Goal: Task Accomplishment & Management: Manage account settings

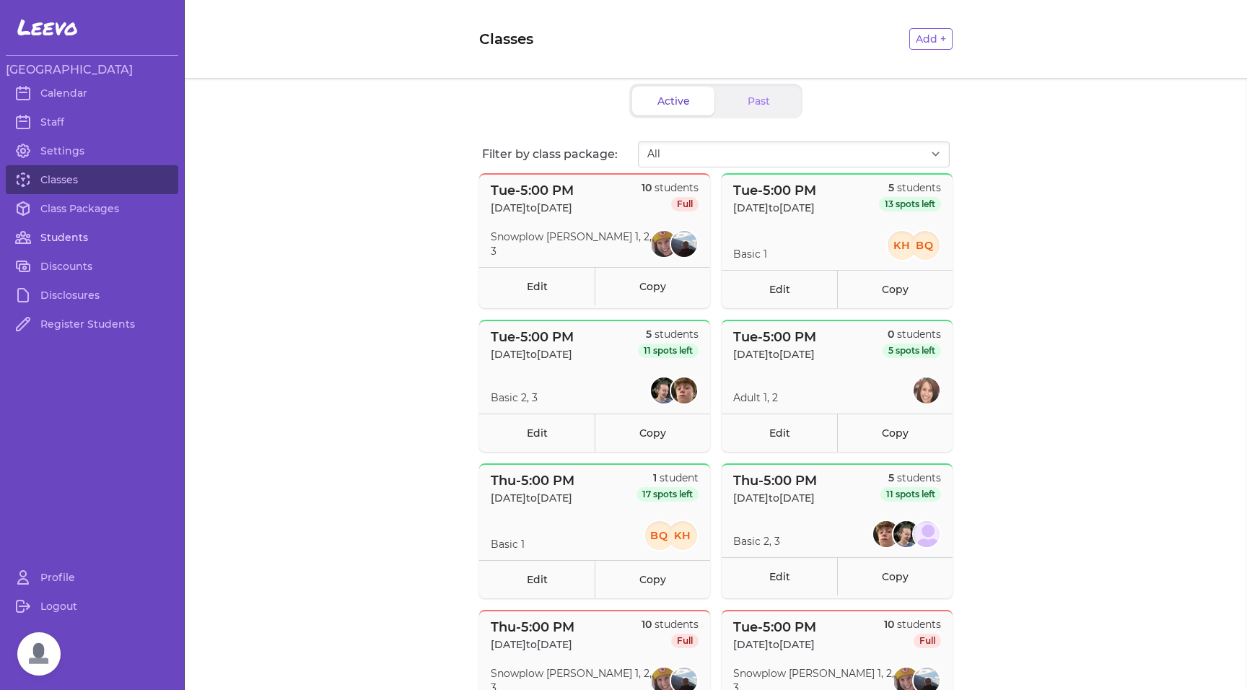
click at [52, 238] on link "Students" at bounding box center [92, 237] width 172 height 29
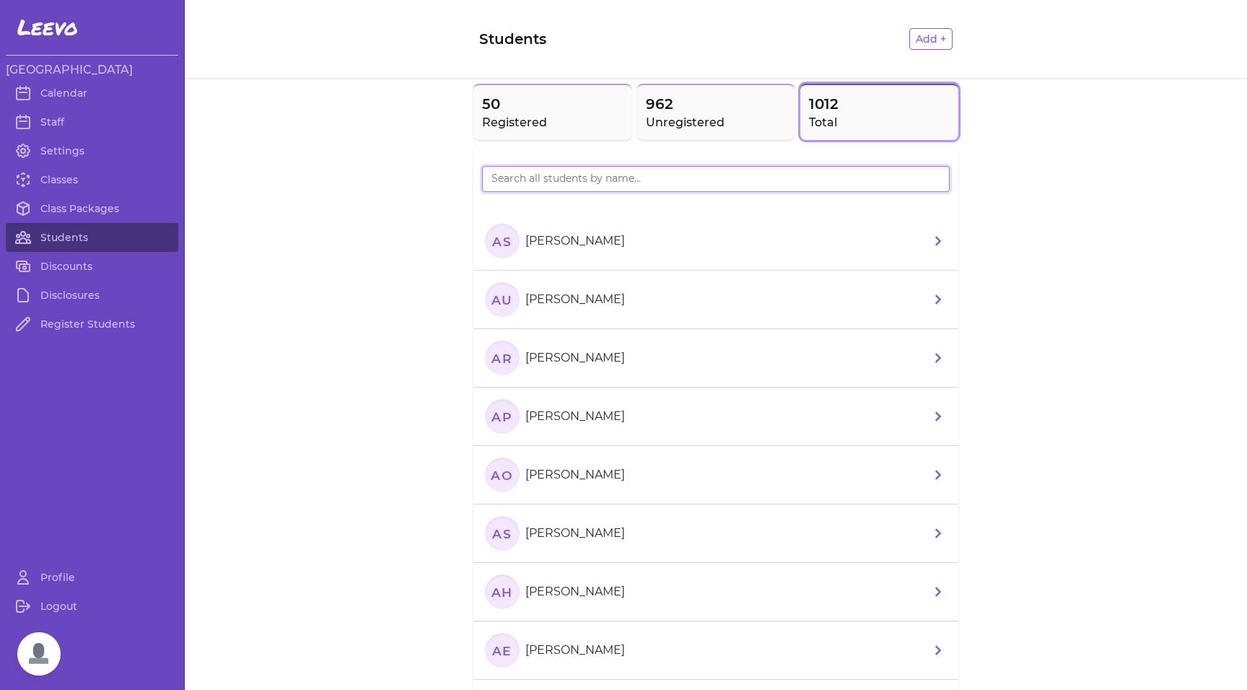
click at [541, 183] on input "search" at bounding box center [716, 179] width 468 height 26
drag, startPoint x: 518, startPoint y: 182, endPoint x: 523, endPoint y: 113, distance: 68.8
click at [523, 113] on span "50" at bounding box center [552, 104] width 141 height 20
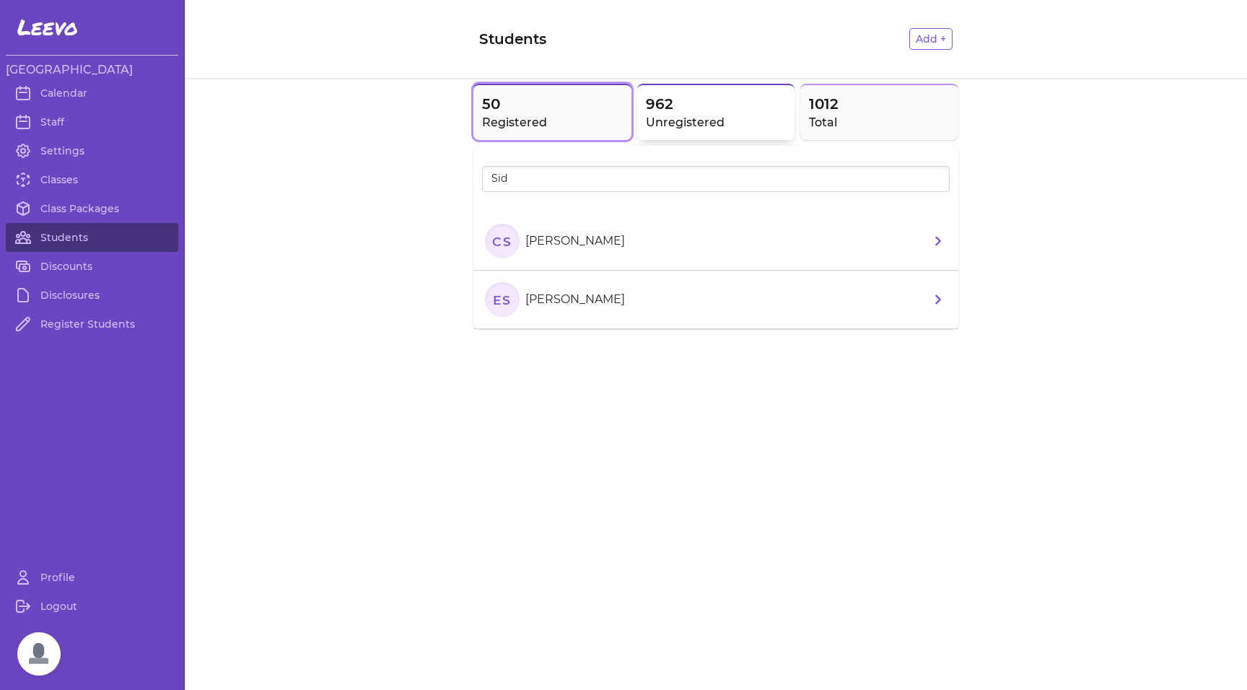
click at [715, 110] on span "962" at bounding box center [716, 104] width 141 height 20
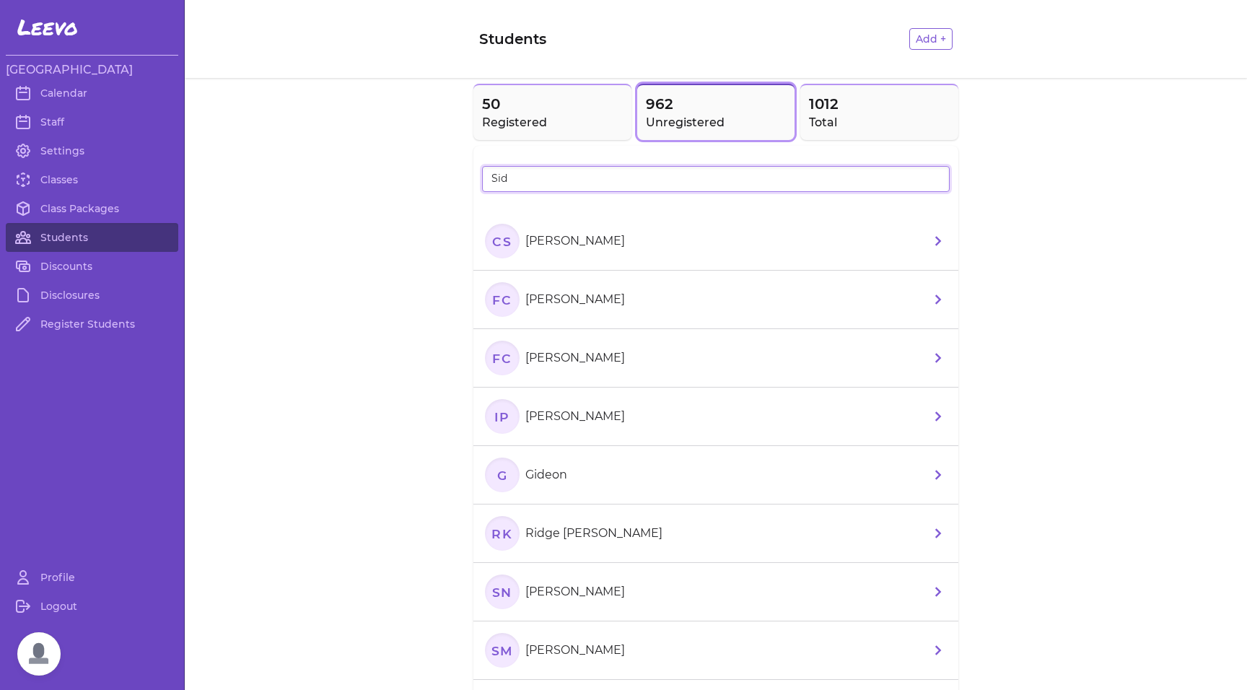
click at [556, 188] on input "Sid" at bounding box center [716, 179] width 468 height 26
type input "S"
type input "[PERSON_NAME]"
drag, startPoint x: 498, startPoint y: 341, endPoint x: 857, endPoint y: 117, distance: 423.4
click at [857, 117] on h2 "Total" at bounding box center [879, 122] width 141 height 17
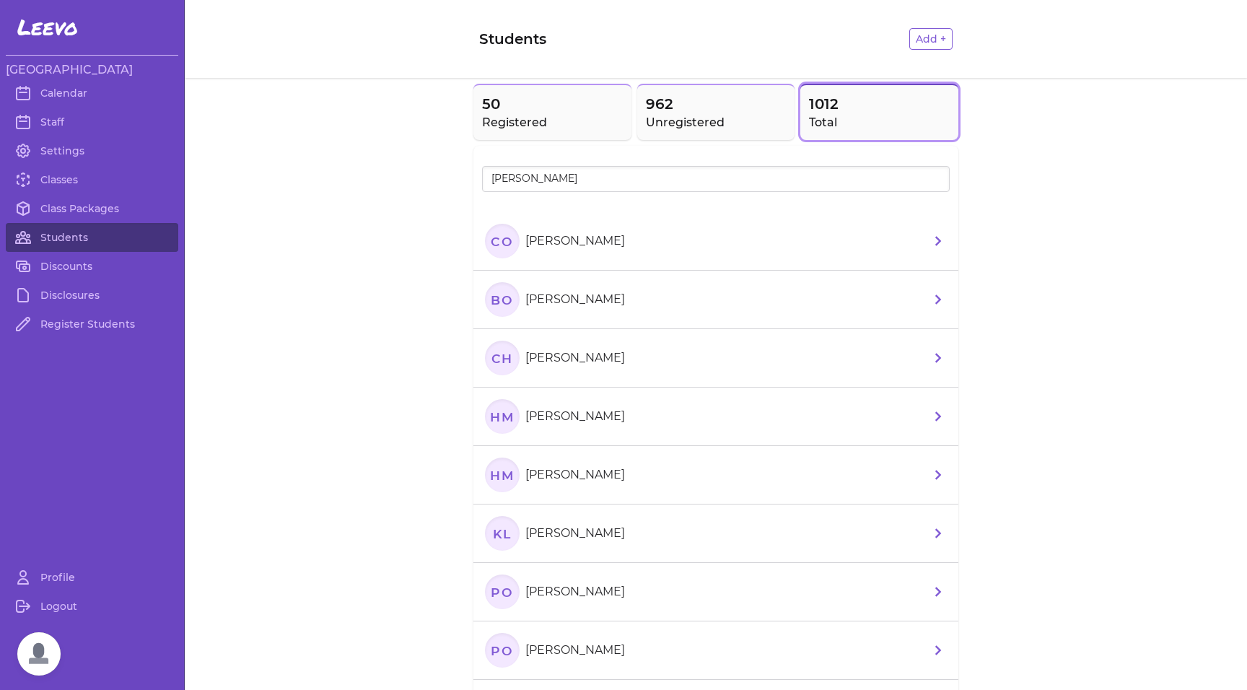
click at [502, 235] on icon "CO" at bounding box center [502, 241] width 35 height 35
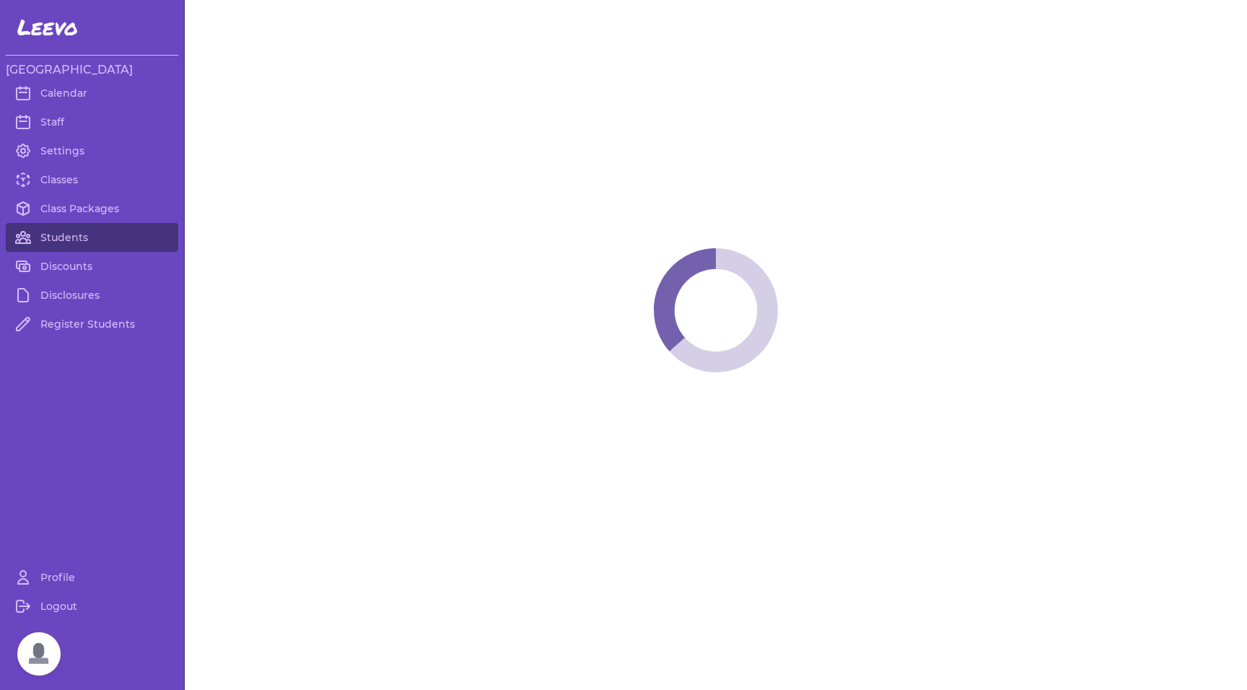
select select "MT"
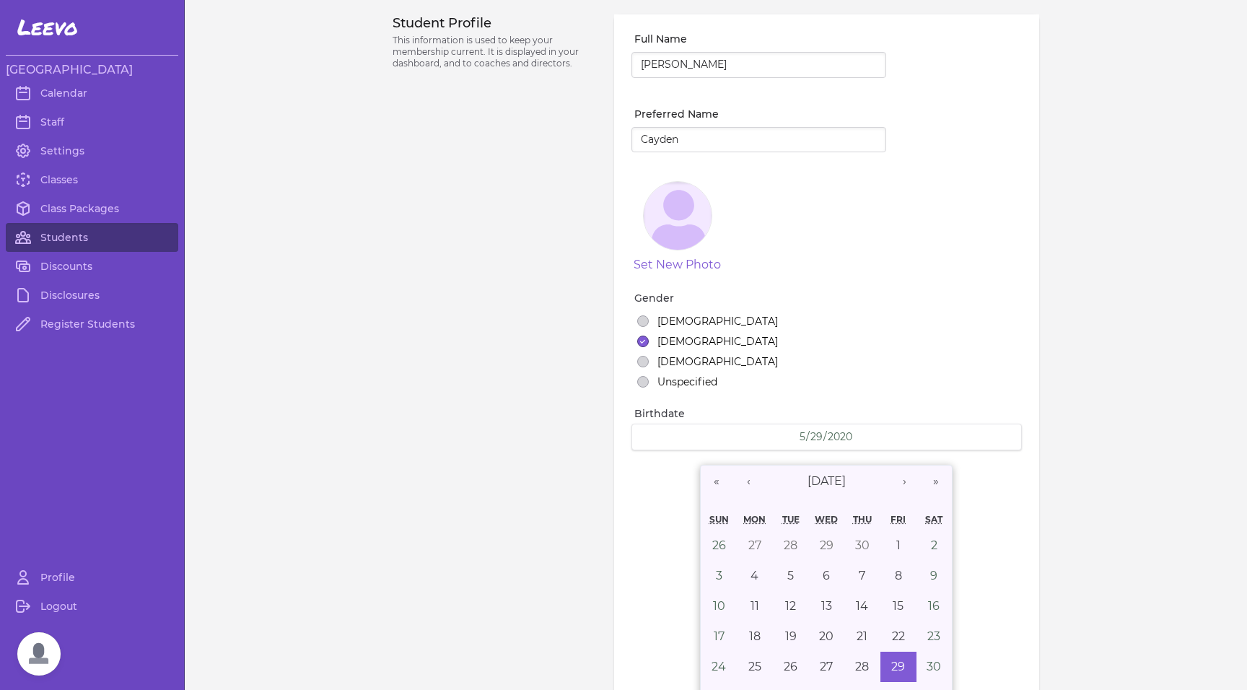
select select "1"
